Goal: Task Accomplishment & Management: Complete application form

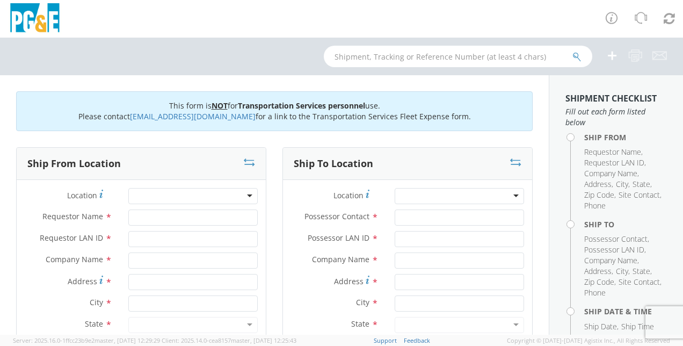
scroll to position [107, 0]
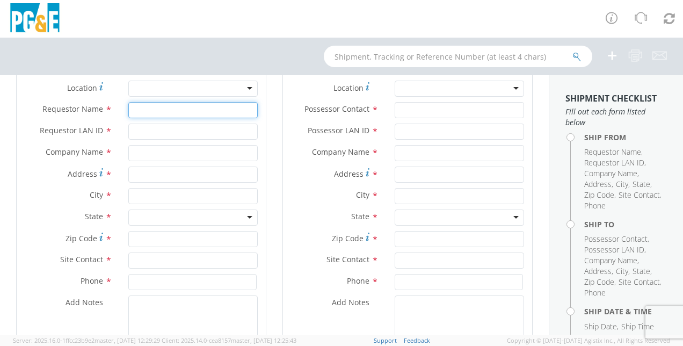
click at [143, 110] on input "Requestor Name *" at bounding box center [192, 110] width 129 height 16
type input "[PERSON_NAME]"
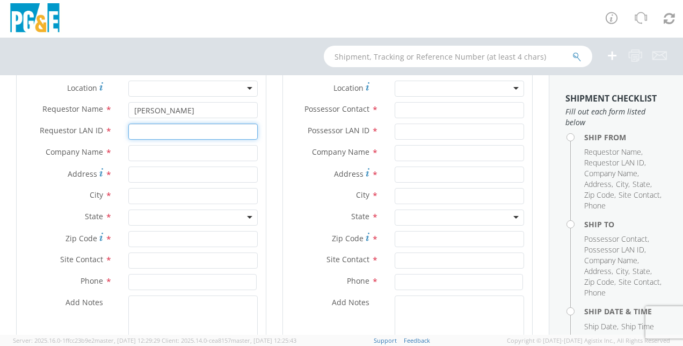
click at [133, 131] on input "Requestor LAN ID *" at bounding box center [192, 131] width 129 height 16
type input "JGN5"
click at [136, 156] on input "text" at bounding box center [192, 153] width 129 height 16
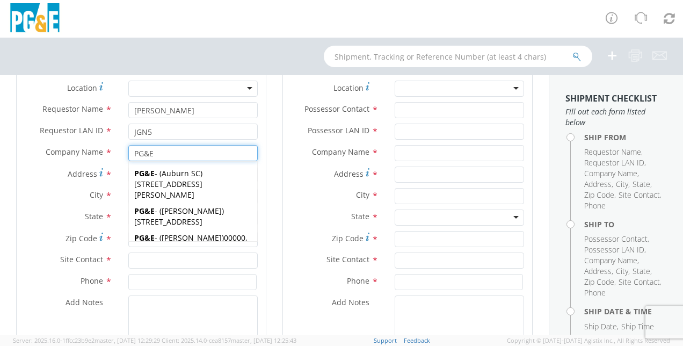
type input "PG&E"
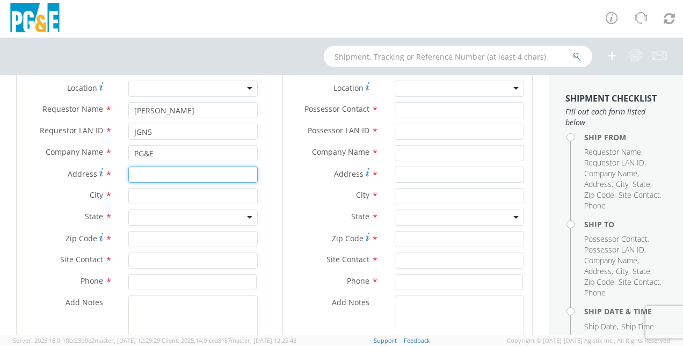
click at [135, 175] on input "Address *" at bounding box center [192, 174] width 129 height 16
type input "[STREET_ADDRESS]"
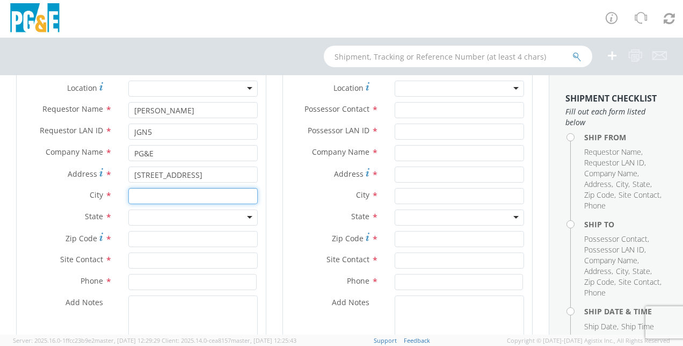
click at [149, 199] on input "text" at bounding box center [192, 196] width 129 height 16
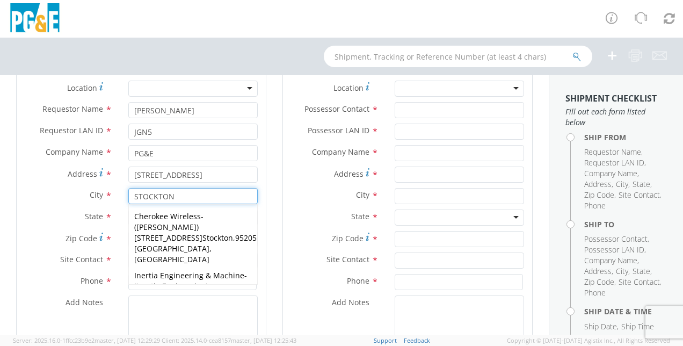
type input "STOCKTON"
drag, startPoint x: 0, startPoint y: 240, endPoint x: 9, endPoint y: 240, distance: 8.6
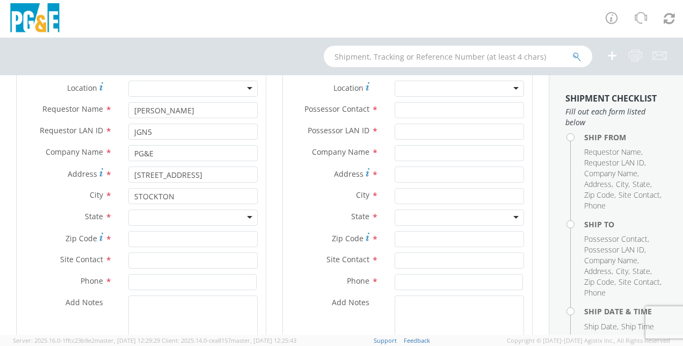
click at [247, 217] on div at bounding box center [192, 217] width 129 height 16
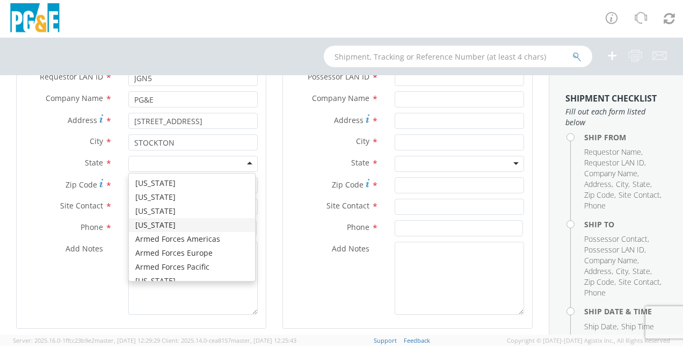
scroll to position [54, 0]
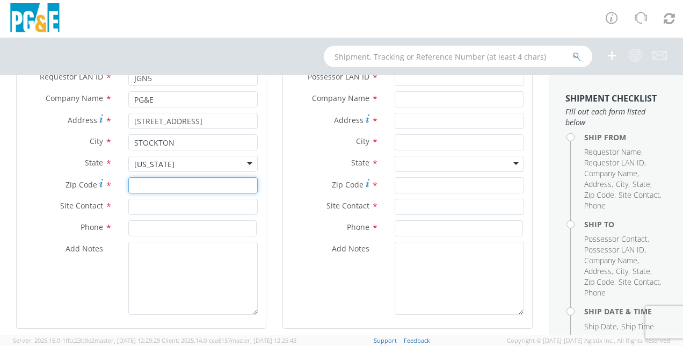
click at [132, 185] on input "Zip Code *" at bounding box center [192, 185] width 129 height 16
type input "95204"
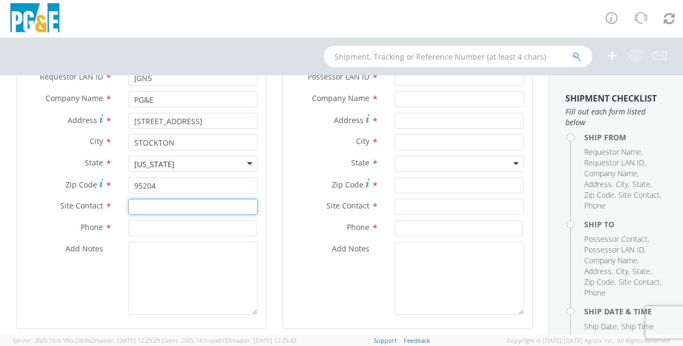
click at [136, 208] on input "text" at bounding box center [192, 207] width 129 height 16
type input "[PERSON_NAME]"
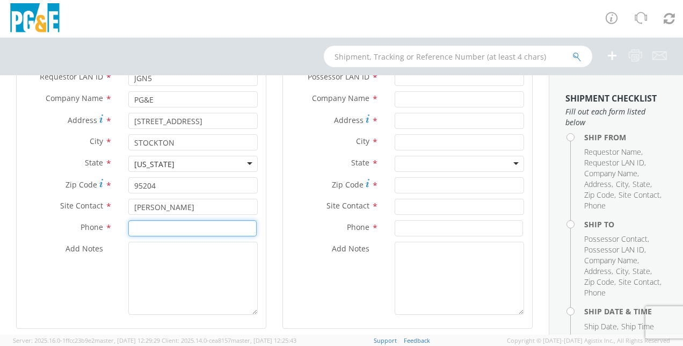
click at [143, 231] on input at bounding box center [192, 228] width 128 height 16
type input "[PHONE_NUMBER]"
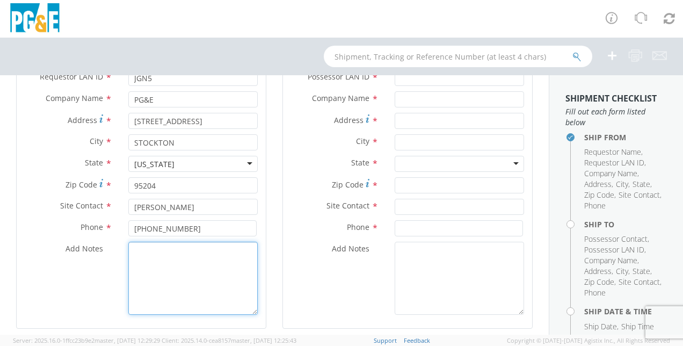
click at [135, 251] on textarea "Add Notes *" at bounding box center [192, 278] width 129 height 73
type textarea "ALLRAEDY BOOKED WITH EPPLERS FLATBED WITH PIGGYBACK FORK LIFT"
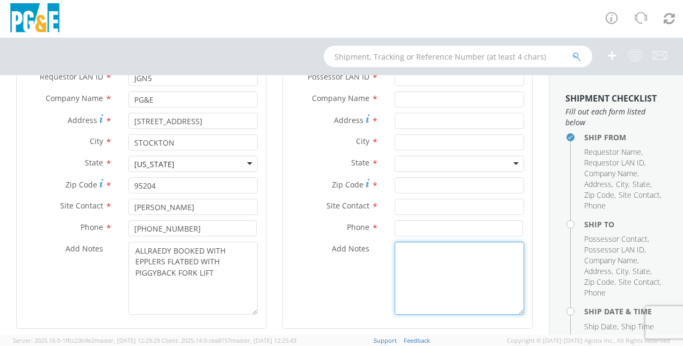
click at [409, 251] on textarea "Add Notes *" at bounding box center [459, 278] width 129 height 73
type textarea "ALLREADY BOOKED WITH EPPLERS FLATBED WITH PIGGYBACK FORK LIFT"
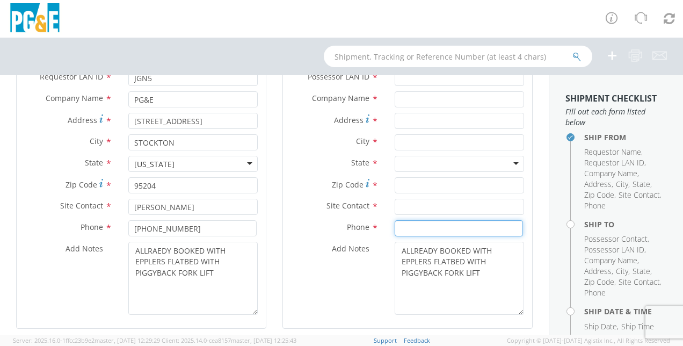
click at [407, 224] on input at bounding box center [459, 228] width 128 height 16
type input "[PHONE_NUMBER]"
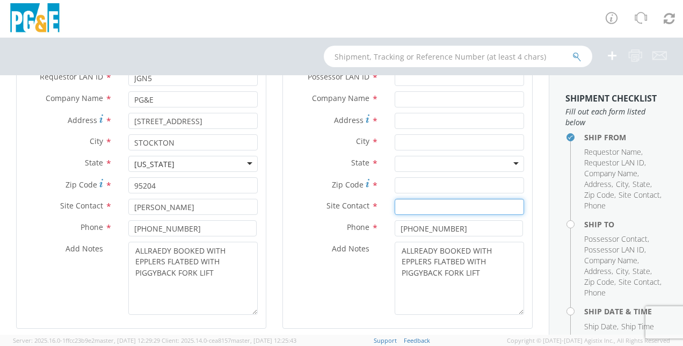
click at [404, 206] on input "text" at bounding box center [459, 207] width 129 height 16
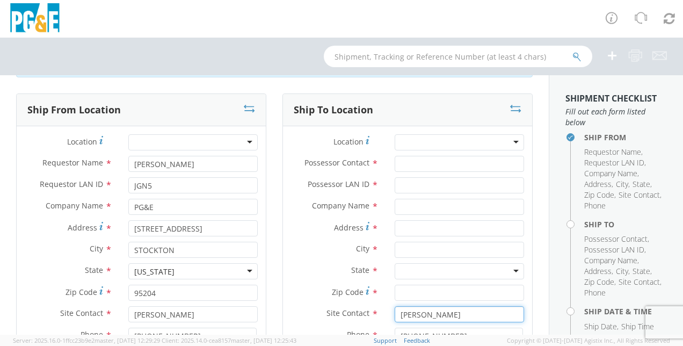
type input "[PERSON_NAME]"
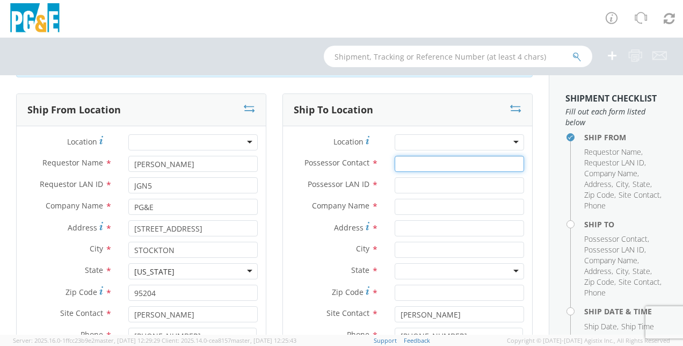
click at [397, 161] on input "Possessor Contact *" at bounding box center [459, 164] width 129 height 16
type input "[PERSON_NAME]"
click at [378, 181] on label "Possessor LAN ID *" at bounding box center [335, 184] width 104 height 14
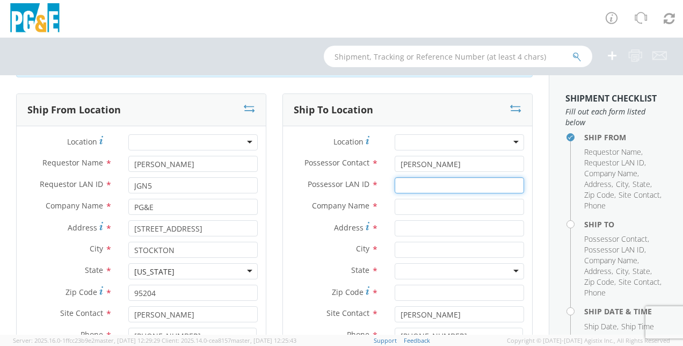
click at [395, 181] on input "Possessor LAN ID *" at bounding box center [459, 185] width 129 height 16
type input "JGN5"
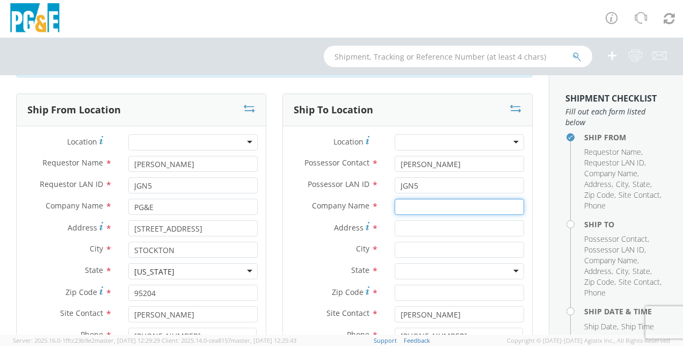
click at [399, 210] on input "text" at bounding box center [459, 207] width 129 height 16
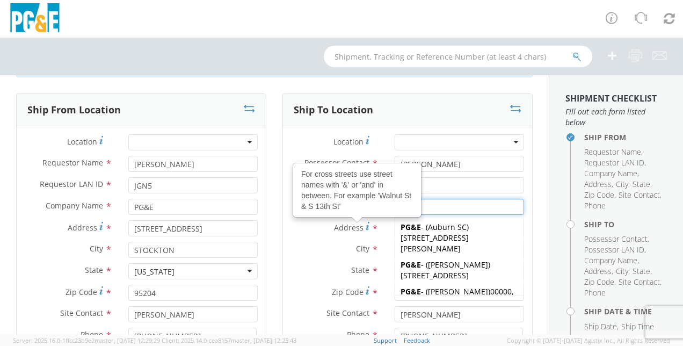
type input "PG&E"
click at [264, 234] on div "Ship From Location Location * (OBSOLETE) [GEOGRAPHIC_DATA] SC - GC TRAILER (OBS…" at bounding box center [141, 271] width 266 height 356
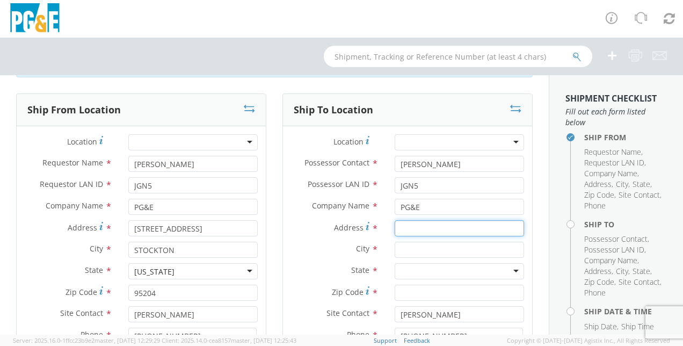
click at [404, 228] on input "Address *" at bounding box center [459, 228] width 129 height 16
type input "48 CA-4"
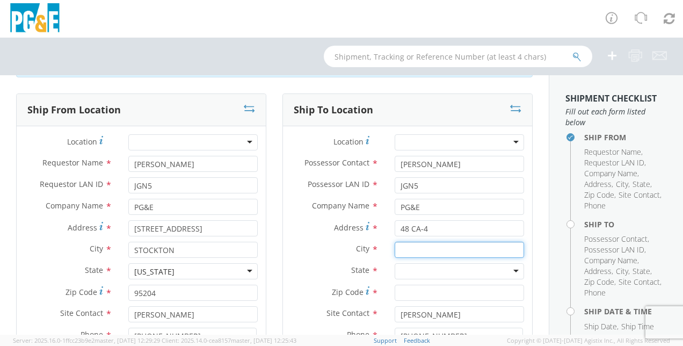
click at [406, 250] on input "text" at bounding box center [459, 250] width 129 height 16
type input "MURPHYS"
click at [274, 257] on div "Ship To Location Location * (OBSOLETE) [GEOGRAPHIC_DATA] SC - GC TRAILER (OBSOL…" at bounding box center [407, 271] width 266 height 356
click at [483, 271] on div at bounding box center [459, 271] width 129 height 16
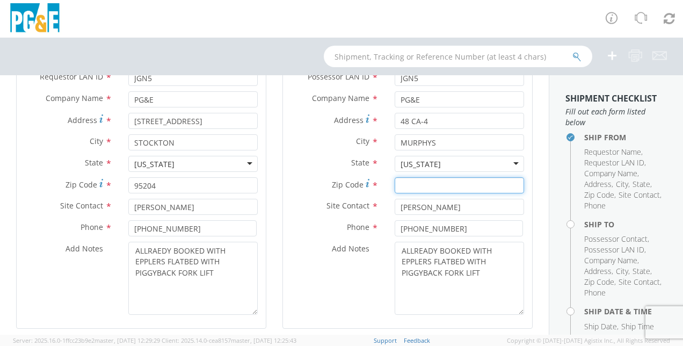
click at [402, 185] on input "Zip Code *" at bounding box center [459, 185] width 129 height 16
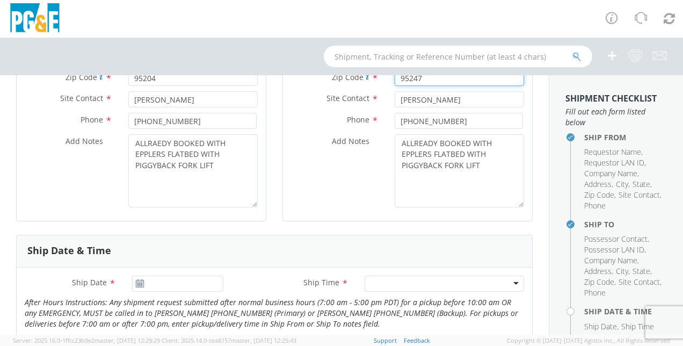
scroll to position [322, 0]
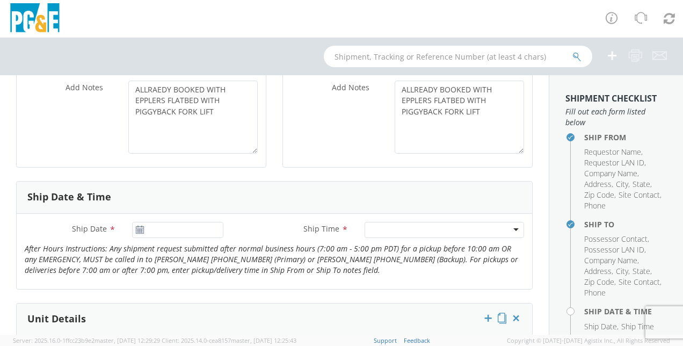
type input "95247"
click at [138, 229] on use at bounding box center [140, 229] width 8 height 8
click at [158, 230] on input "[DATE]" at bounding box center [177, 230] width 91 height 16
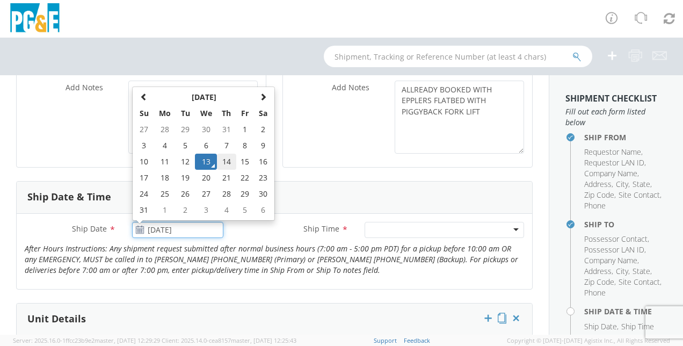
click at [226, 159] on td "14" at bounding box center [226, 162] width 19 height 16
type input "[DATE]"
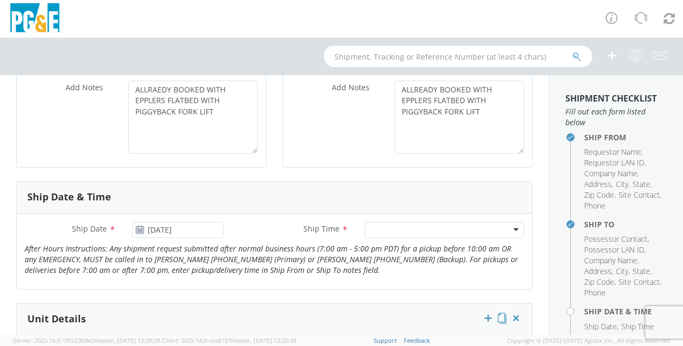
click at [479, 229] on div at bounding box center [443, 230] width 159 height 16
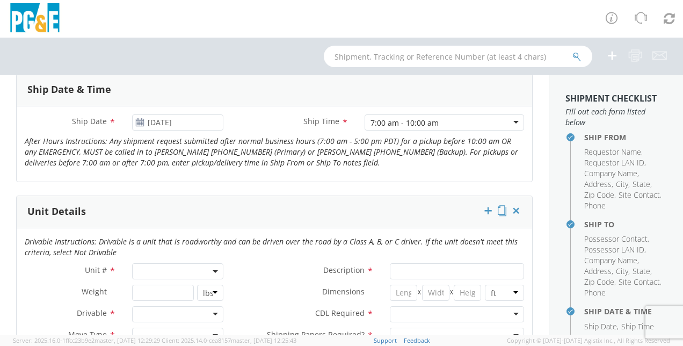
scroll to position [483, 0]
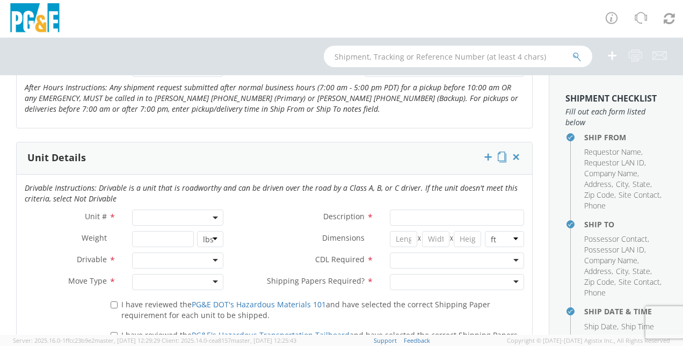
click at [169, 211] on span at bounding box center [177, 217] width 91 height 16
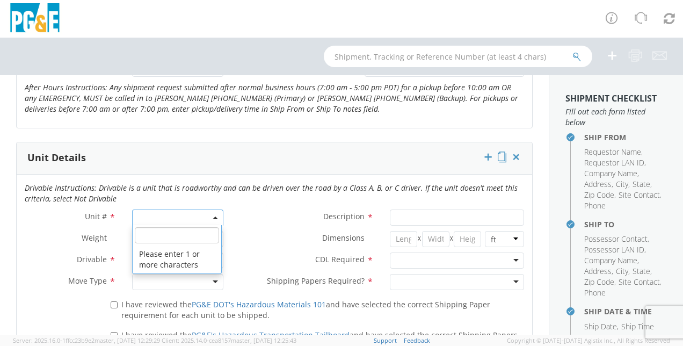
click at [143, 235] on input "search" at bounding box center [177, 235] width 84 height 16
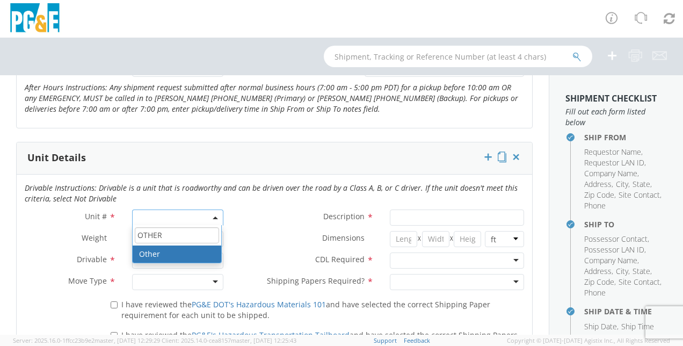
type input "OTHER"
select select "Other"
select select "? undefined:undefined ?"
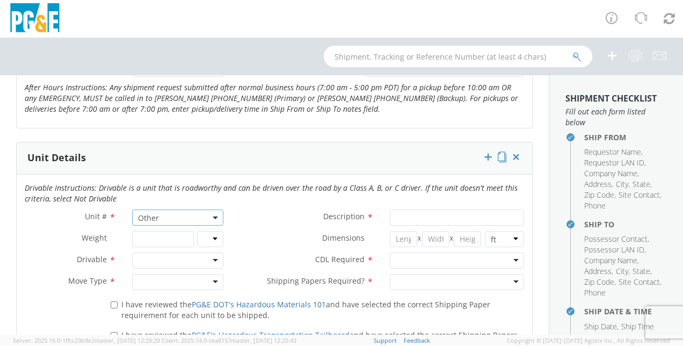
click at [211, 257] on div at bounding box center [177, 260] width 91 height 16
click at [216, 279] on div at bounding box center [177, 282] width 91 height 16
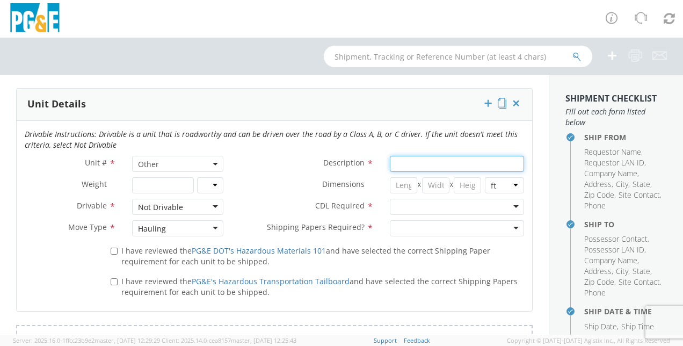
click at [394, 164] on input "Description *" at bounding box center [457, 164] width 134 height 16
type input "25 BAGS OR ROCK"
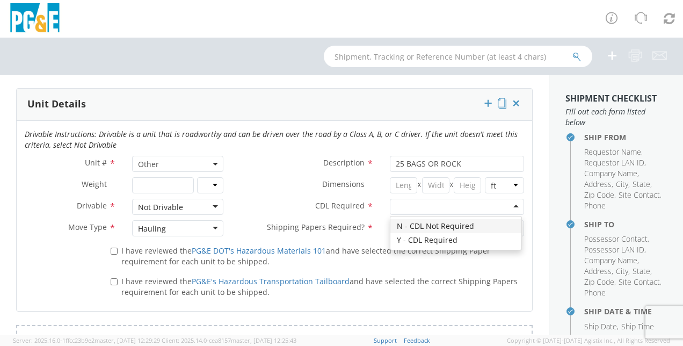
click at [509, 203] on div at bounding box center [457, 207] width 134 height 16
click at [508, 227] on div at bounding box center [457, 228] width 134 height 16
click at [113, 250] on input "I have reviewed the PG&E DOT's Hazardous Materials 101 and have selected the co…" at bounding box center [114, 250] width 7 height 7
checkbox input "true"
click at [111, 280] on input "I have reviewed the PG&E's Hazardous Transportation Tailboard and have selected…" at bounding box center [114, 281] width 7 height 7
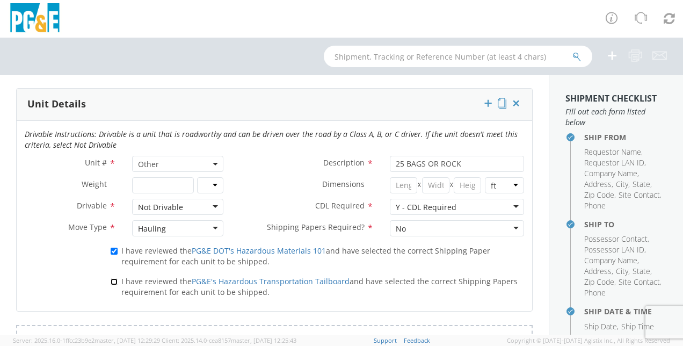
checkbox input "true"
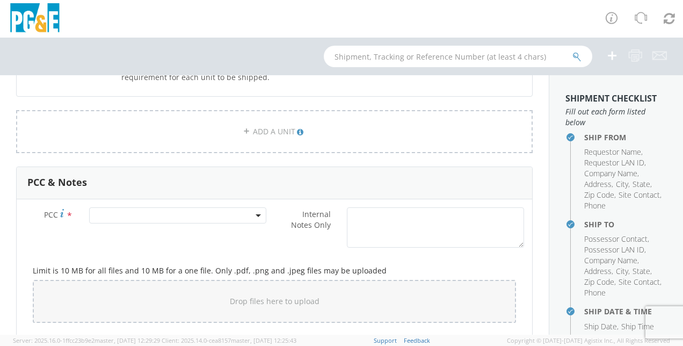
click at [257, 214] on span at bounding box center [177, 215] width 177 height 16
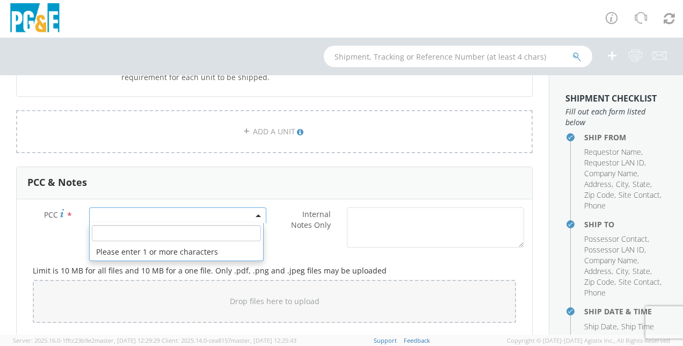
click at [188, 227] on input "number" at bounding box center [176, 233] width 169 height 16
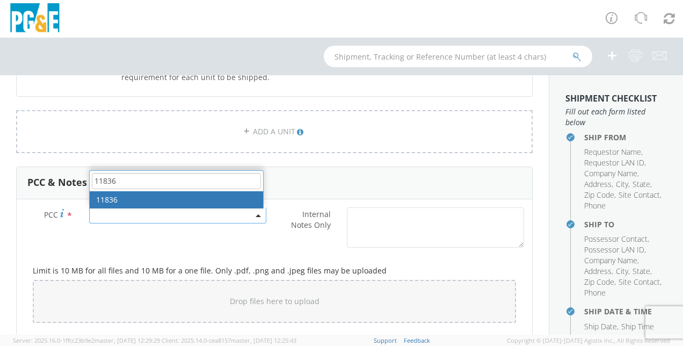
type input "11836"
select select "11836"
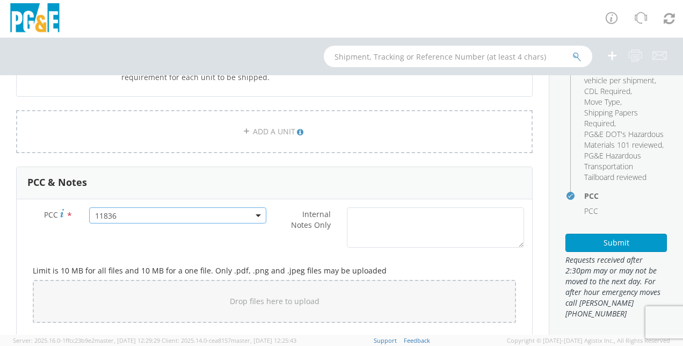
scroll to position [348, 0]
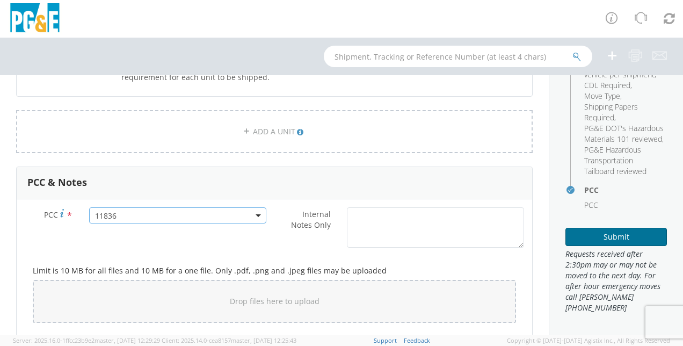
click at [587, 236] on button "Submit" at bounding box center [615, 237] width 101 height 18
